Goal: Obtain resource: Download file/media

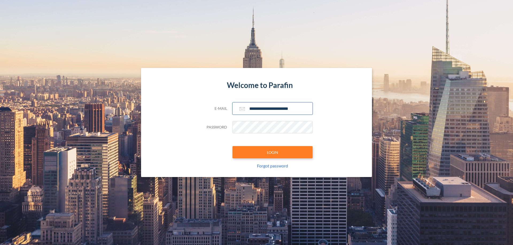
type input "**********"
click at [272, 153] on button "LOGIN" at bounding box center [272, 152] width 80 height 12
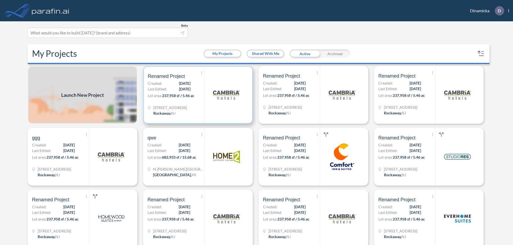
scroll to position [1, 0]
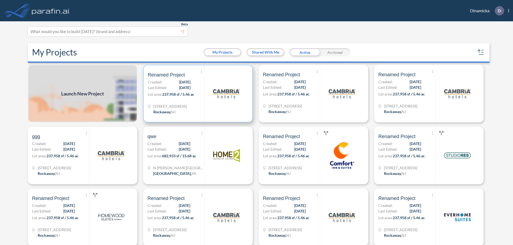
click at [197, 94] on p "Lot area: 237,958 sf / 5.46 ac" at bounding box center [176, 96] width 57 height 8
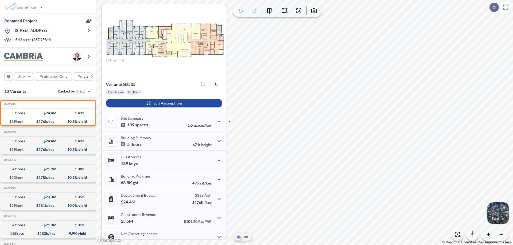
scroll to position [27, 0]
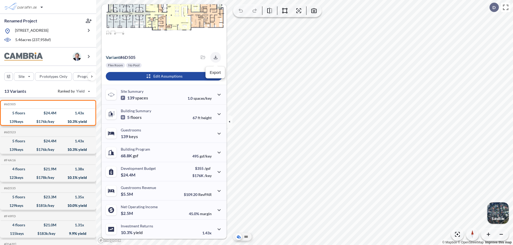
click at [214, 57] on icon "button" at bounding box center [215, 57] width 3 height 3
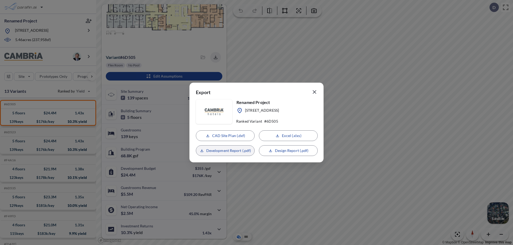
click at [225, 151] on p "Development Report (.pdf)" at bounding box center [228, 150] width 45 height 5
